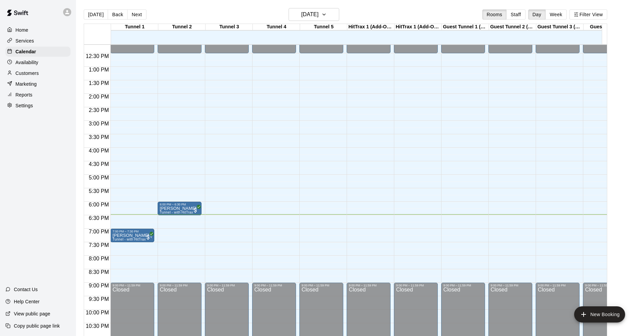
scroll to position [227, 0]
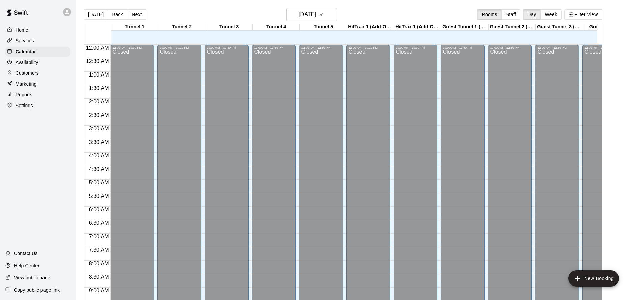
scroll to position [365, 0]
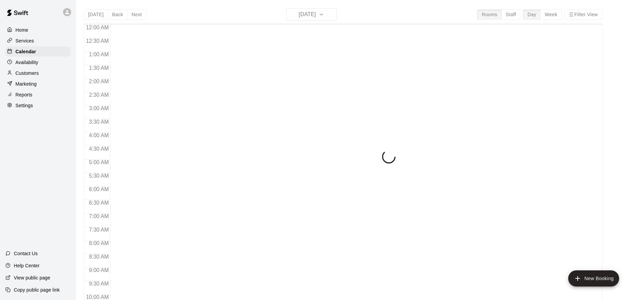
scroll to position [365, 0]
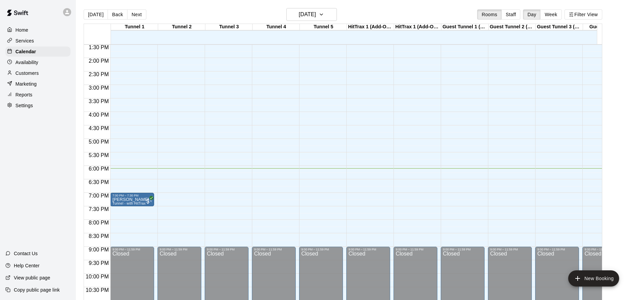
click at [38, 70] on p "Customers" at bounding box center [27, 73] width 23 height 7
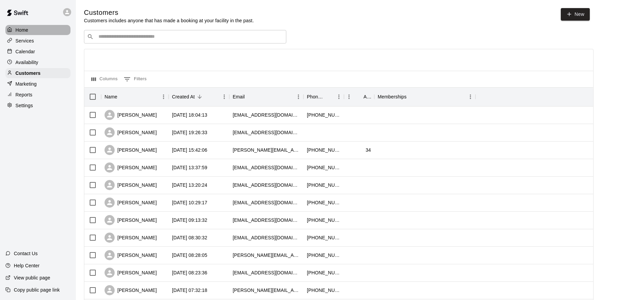
click at [21, 30] on p "Home" at bounding box center [22, 30] width 13 height 7
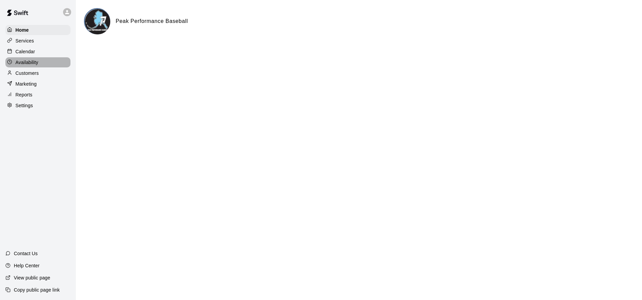
click at [32, 62] on p "Availability" at bounding box center [27, 62] width 23 height 7
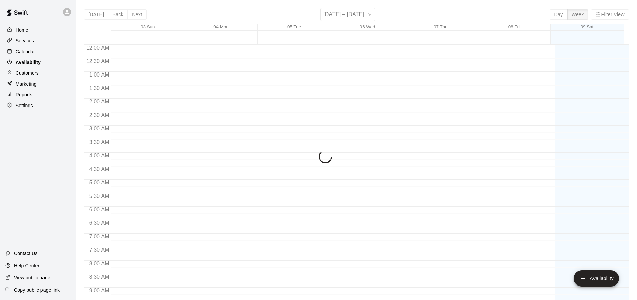
scroll to position [385, 0]
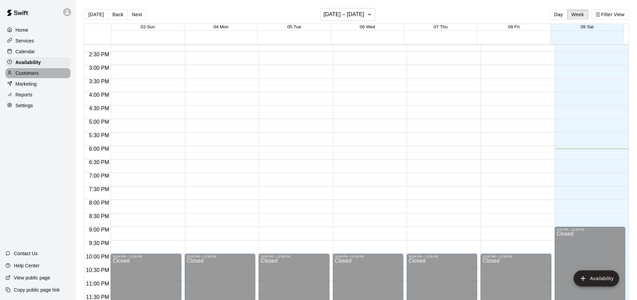
click at [31, 73] on p "Customers" at bounding box center [27, 73] width 23 height 7
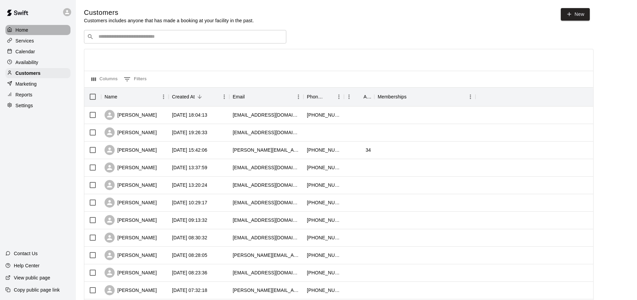
click at [21, 31] on p "Home" at bounding box center [22, 30] width 13 height 7
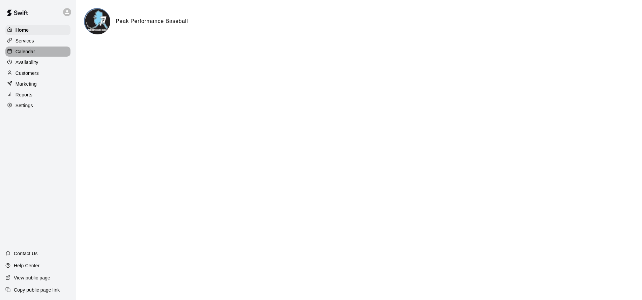
click at [19, 51] on p "Calendar" at bounding box center [26, 51] width 20 height 7
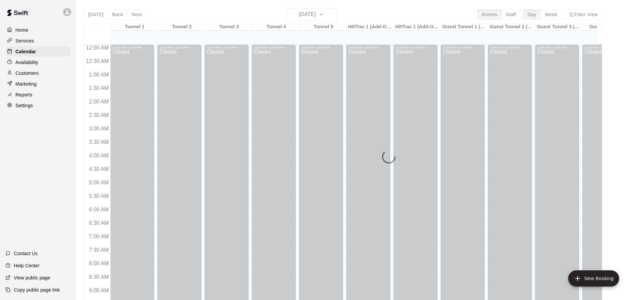
scroll to position [365, 0]
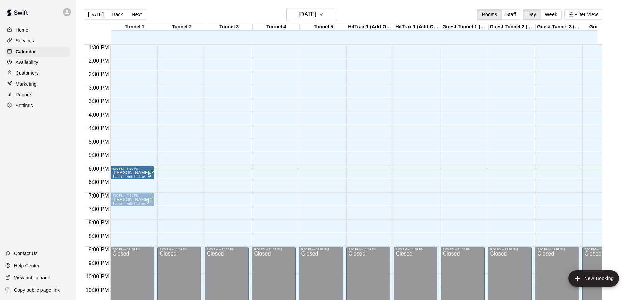
drag, startPoint x: 139, startPoint y: 185, endPoint x: 138, endPoint y: 176, distance: 8.8
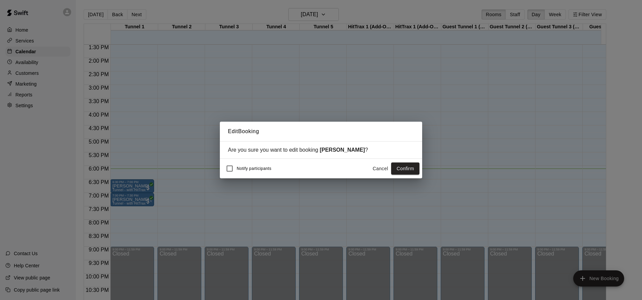
click at [384, 170] on button "Cancel" at bounding box center [381, 169] width 22 height 12
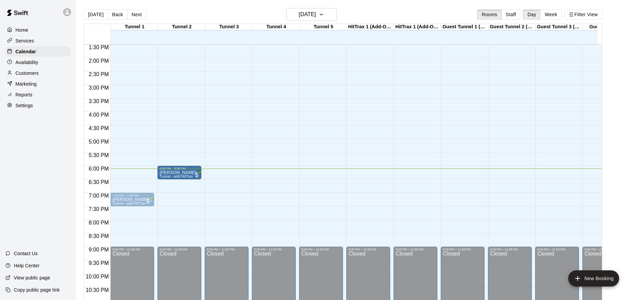
drag, startPoint x: 134, startPoint y: 184, endPoint x: 179, endPoint y: 175, distance: 45.8
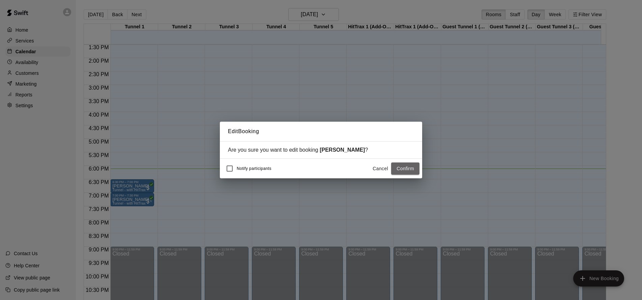
click at [403, 167] on button "Confirm" at bounding box center [405, 169] width 28 height 12
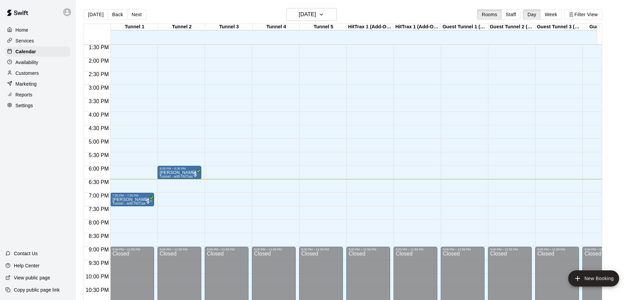
scroll to position [269, 0]
